Goal: Task Accomplishment & Management: Use online tool/utility

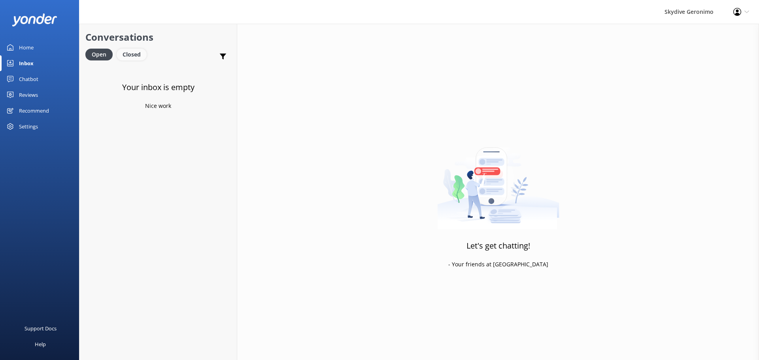
drag, startPoint x: 117, startPoint y: 47, endPoint x: 120, endPoint y: 49, distance: 4.3
click at [119, 49] on div "Conversations Open Closed Important Converted Assigned to me Unassigned" at bounding box center [157, 45] width 157 height 42
click at [133, 57] on div "Closed" at bounding box center [132, 55] width 30 height 12
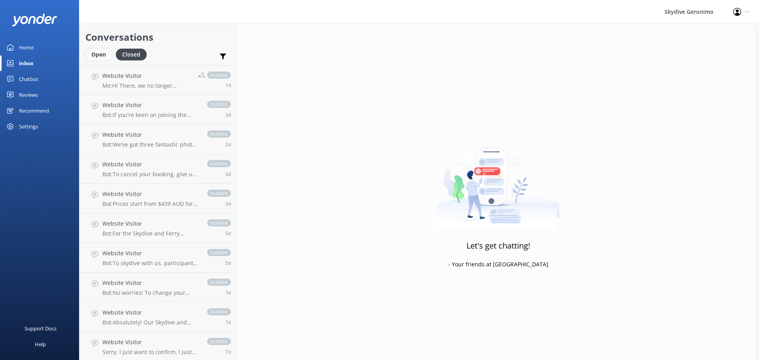
click at [110, 57] on div "Open" at bounding box center [98, 55] width 26 height 12
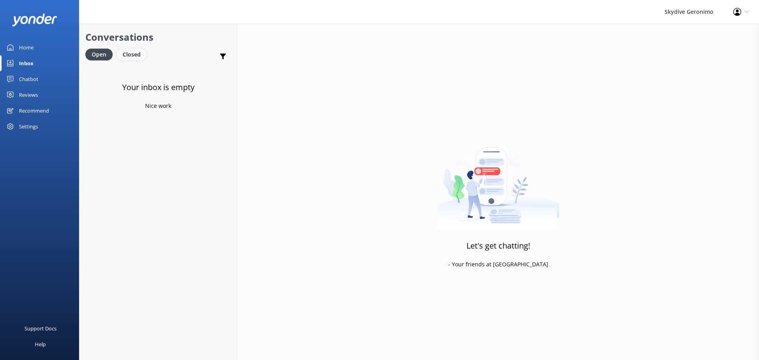
click at [130, 57] on div "Closed" at bounding box center [132, 55] width 30 height 12
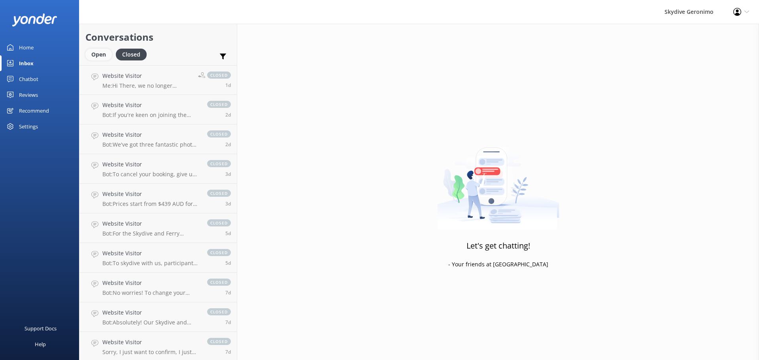
click at [102, 57] on div "Open" at bounding box center [98, 55] width 26 height 12
